Goal: Task Accomplishment & Management: Manage account settings

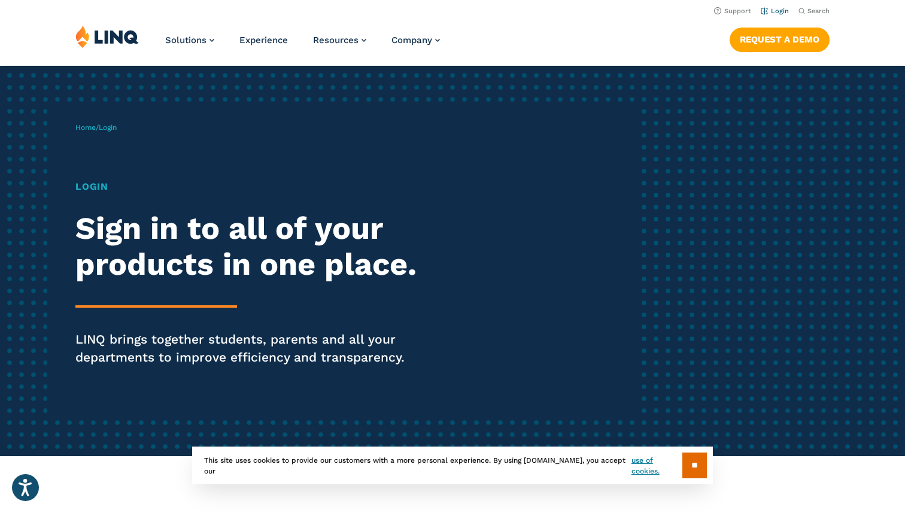
click at [785, 11] on link "Login" at bounding box center [775, 11] width 28 height 8
click at [774, 9] on link "Login" at bounding box center [775, 11] width 28 height 8
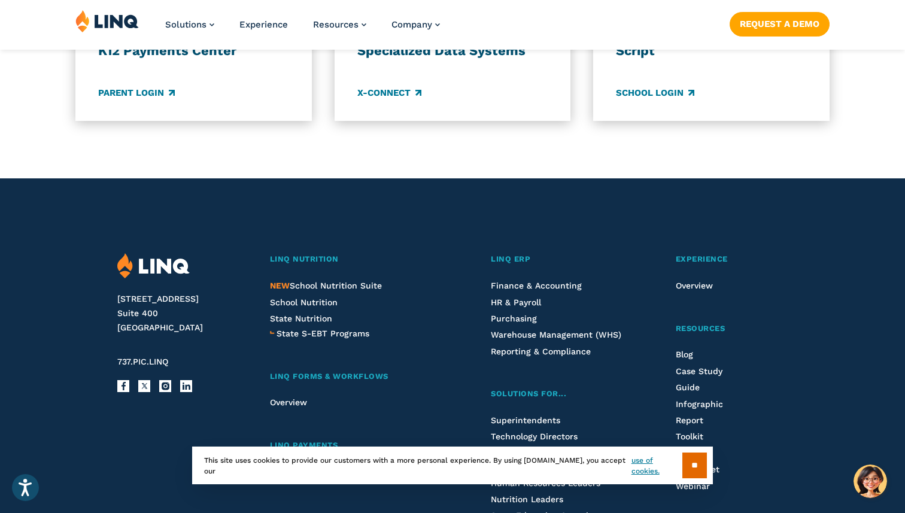
scroll to position [1397, 0]
